Goal: Complete application form

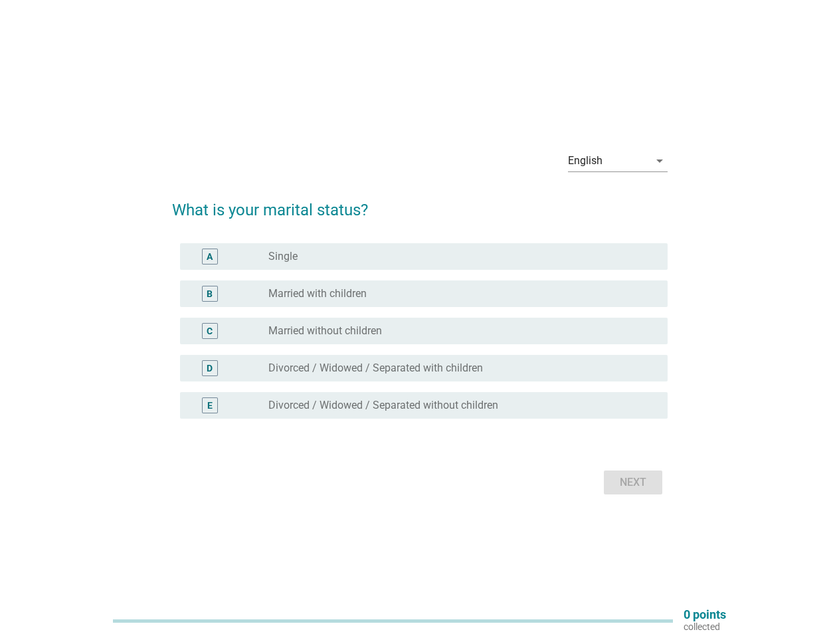
click at [420, 319] on div "C radio_button_unchecked Married without children" at bounding box center [424, 330] width 488 height 27
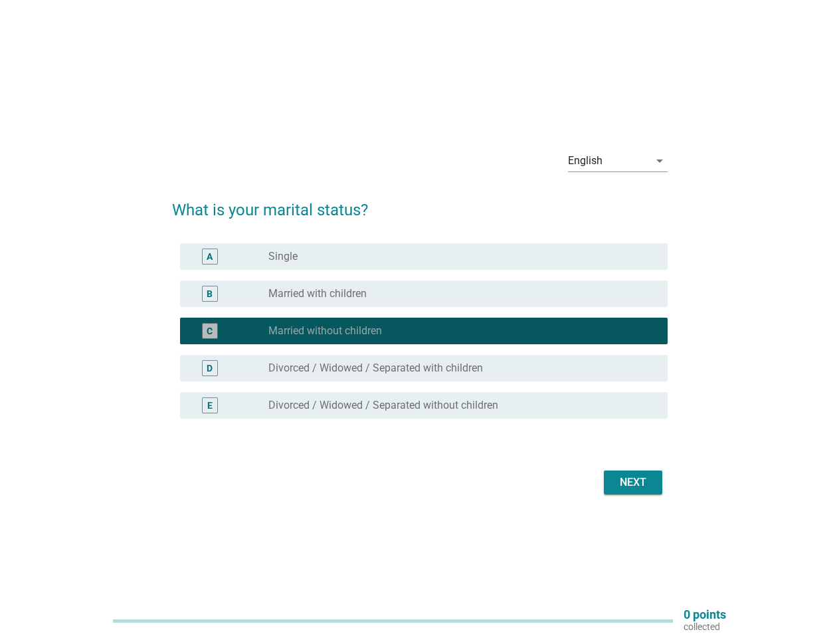
click at [618, 161] on div "English" at bounding box center [608, 160] width 81 height 21
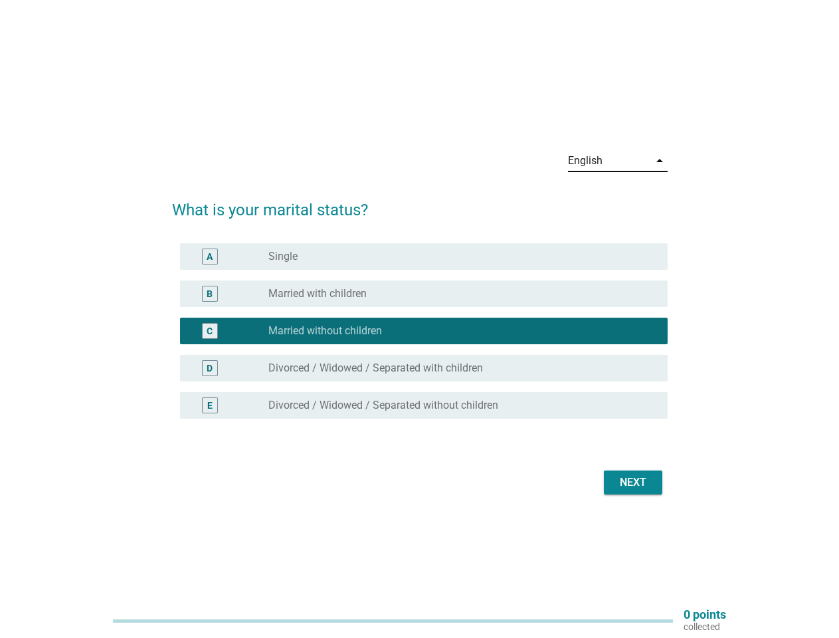
click at [420, 339] on div "C radio_button_checked Married without children" at bounding box center [424, 330] width 488 height 27
click at [420, 331] on div "radio_button_checked Married without children" at bounding box center [457, 330] width 378 height 13
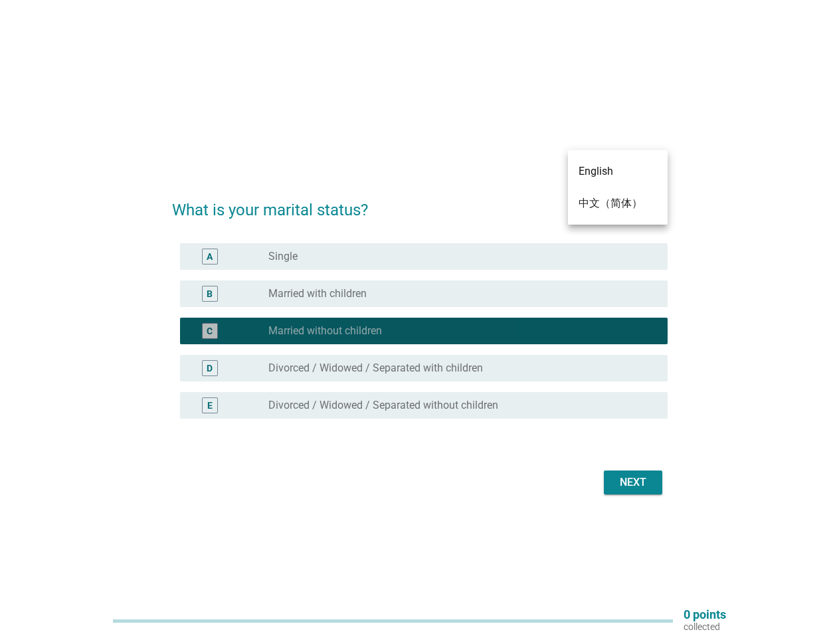
click at [424, 256] on div "radio_button_unchecked Single" at bounding box center [457, 256] width 378 height 13
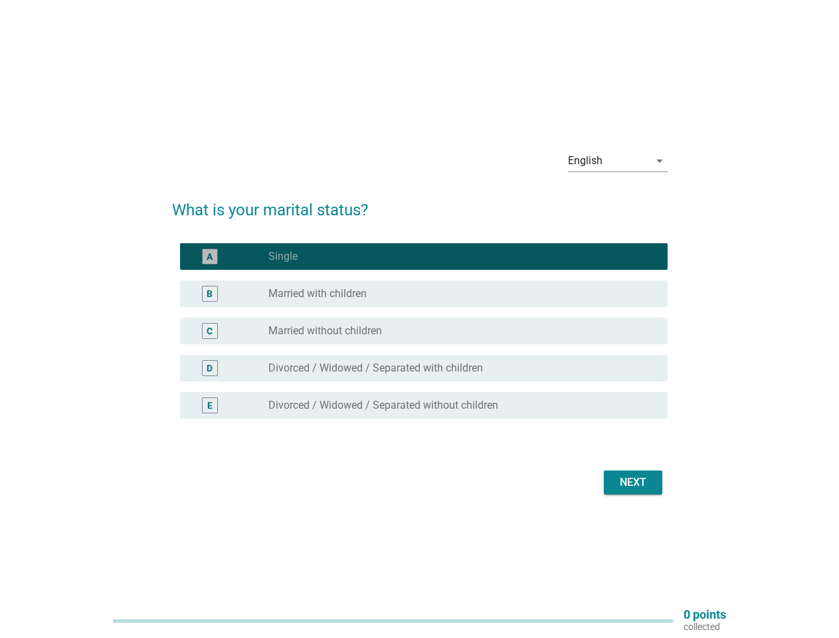
click at [283, 256] on label "Single" at bounding box center [282, 256] width 29 height 13
click at [424, 294] on div "radio_button_unchecked Married with children" at bounding box center [457, 293] width 378 height 13
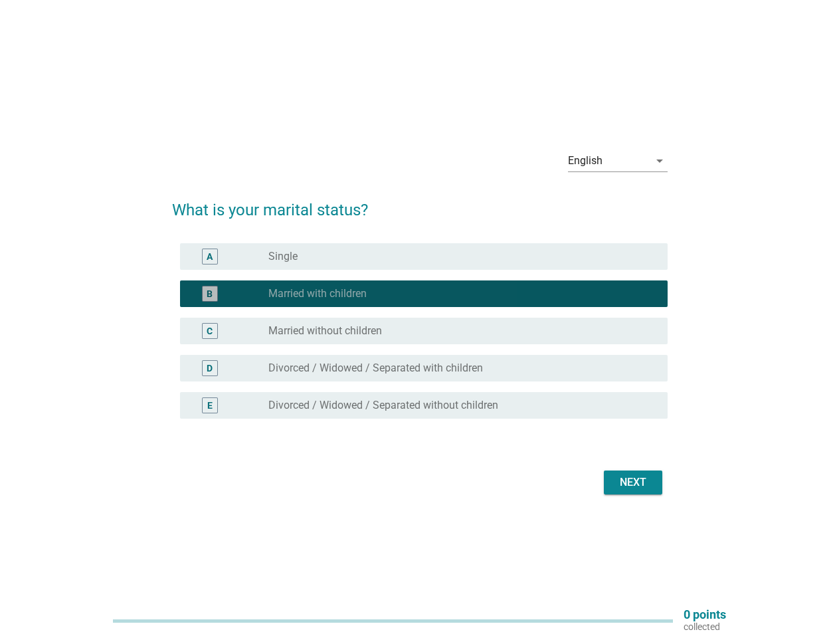
click at [317, 294] on label "Married with children" at bounding box center [317, 293] width 98 height 13
click at [424, 331] on div "radio_button_unchecked Married without children" at bounding box center [457, 330] width 378 height 13
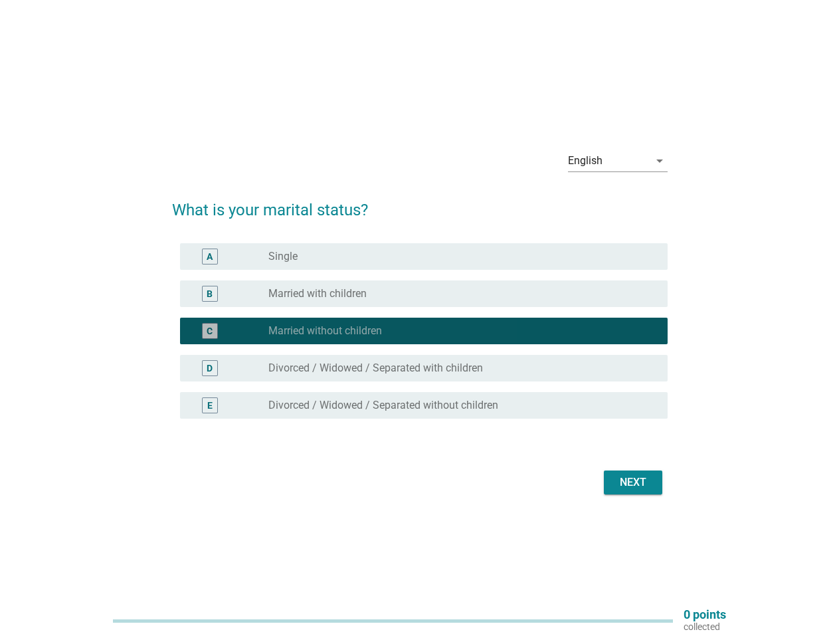
click at [325, 331] on label "Married without children" at bounding box center [325, 330] width 114 height 13
